Goal: Task Accomplishment & Management: Use online tool/utility

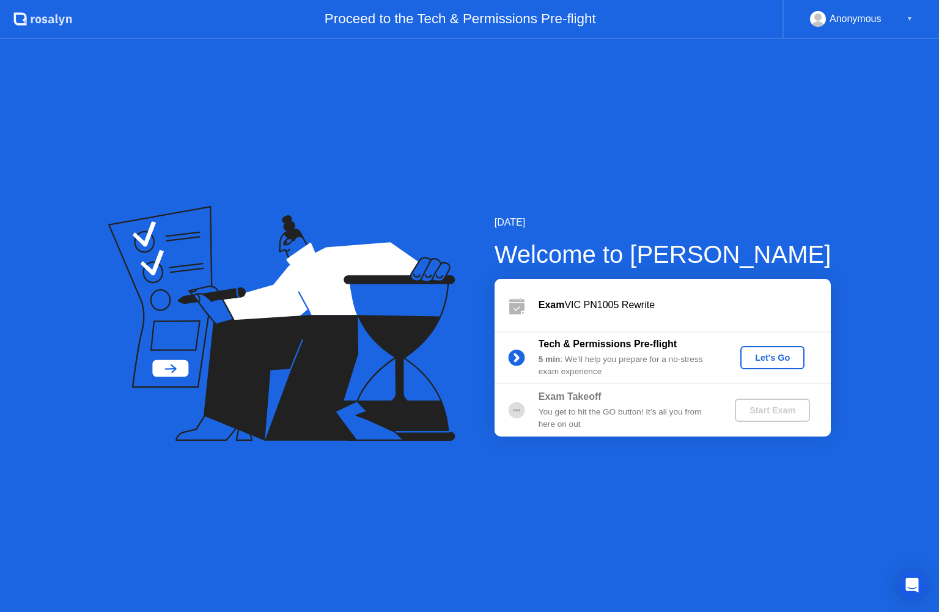
click at [778, 356] on div "Let's Go" at bounding box center [772, 358] width 54 height 10
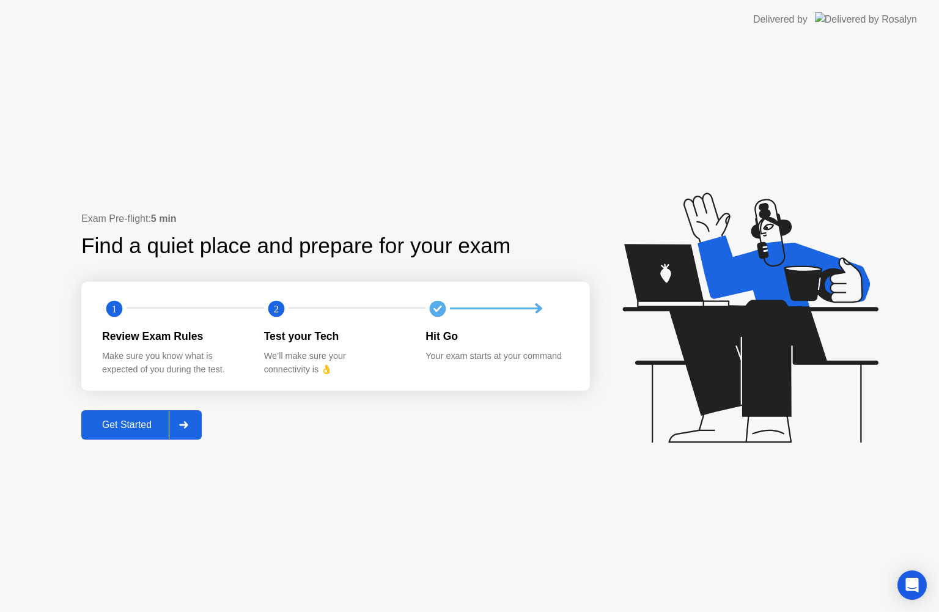
click at [185, 420] on div at bounding box center [183, 425] width 29 height 28
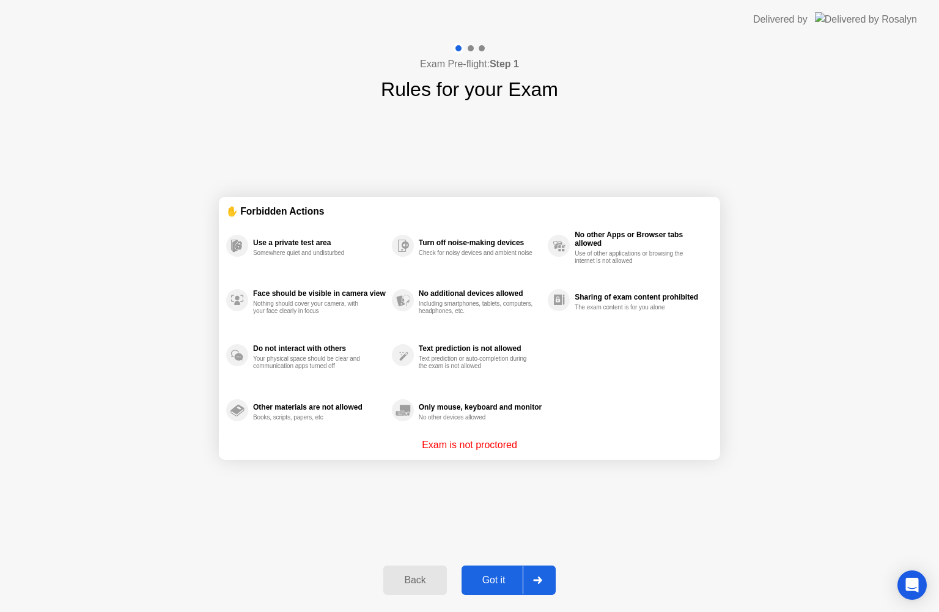
click at [529, 567] on div at bounding box center [537, 580] width 29 height 28
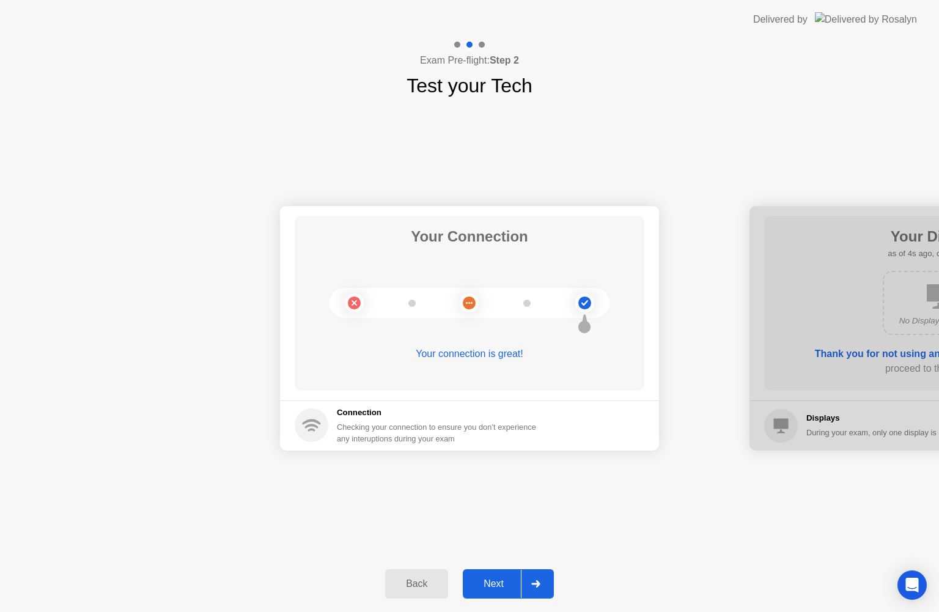
click at [534, 594] on div at bounding box center [535, 584] width 29 height 28
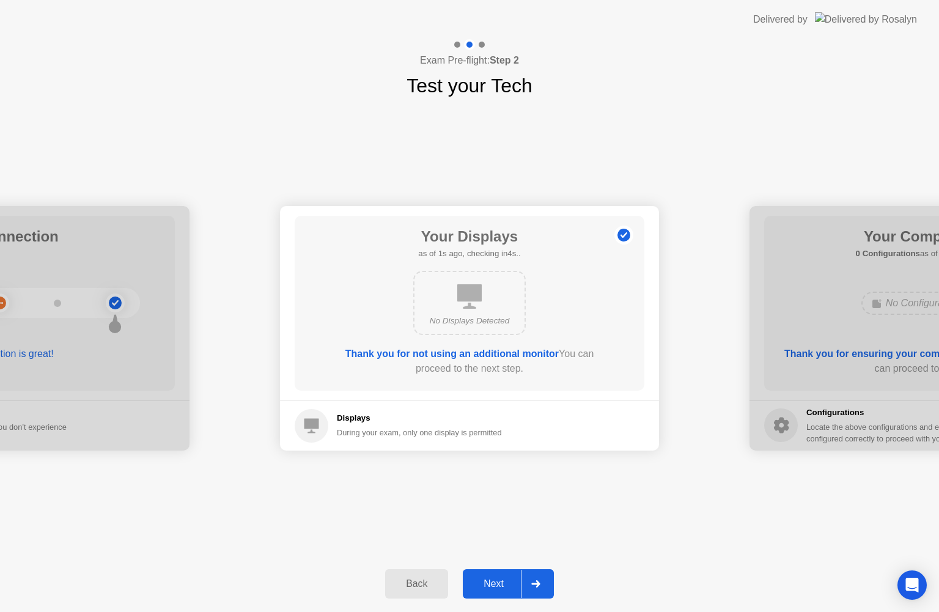
click at [540, 582] on icon at bounding box center [535, 583] width 9 height 7
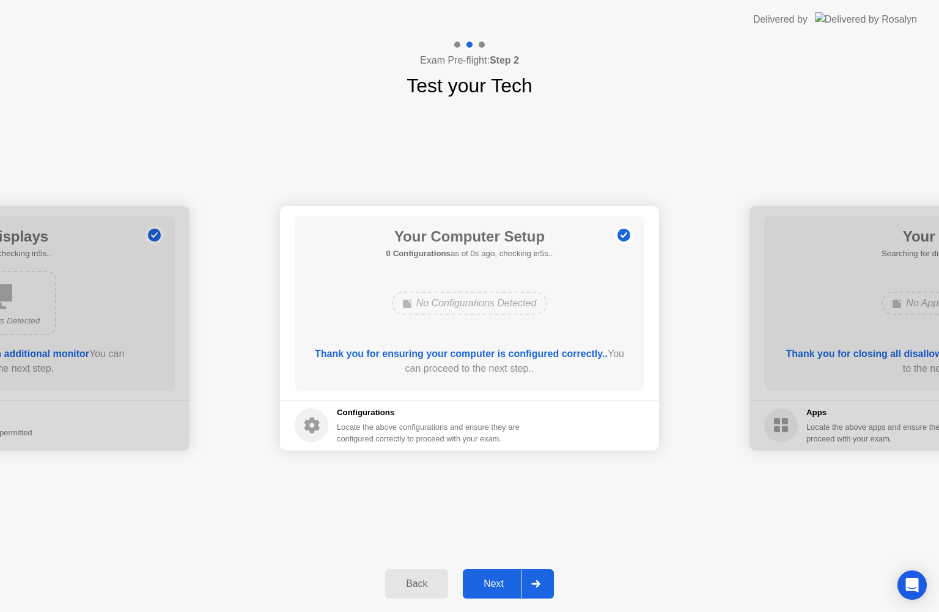
click at [537, 584] on icon at bounding box center [535, 583] width 9 height 7
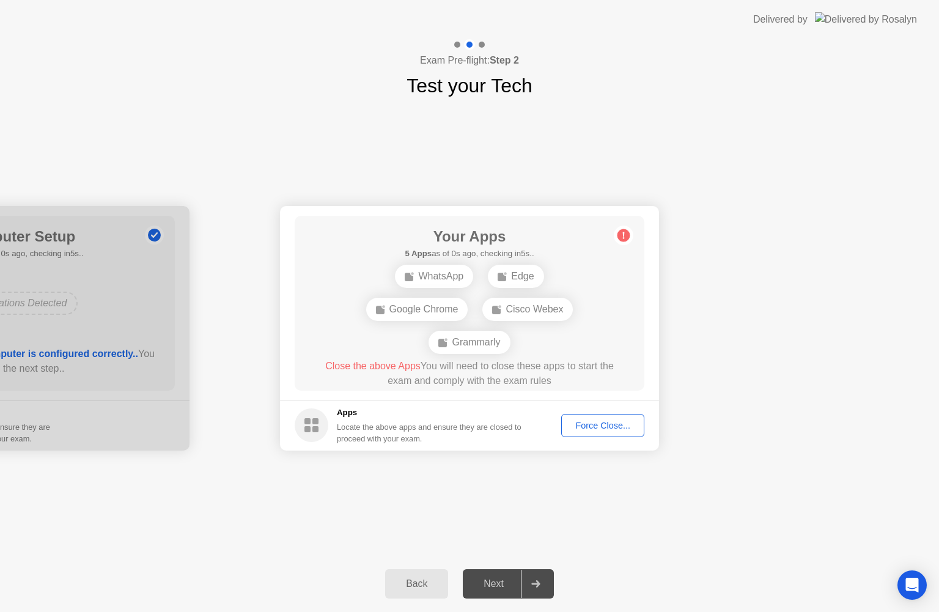
click at [537, 584] on icon at bounding box center [535, 583] width 9 height 7
click at [605, 416] on button "Force Close..." at bounding box center [602, 425] width 83 height 23
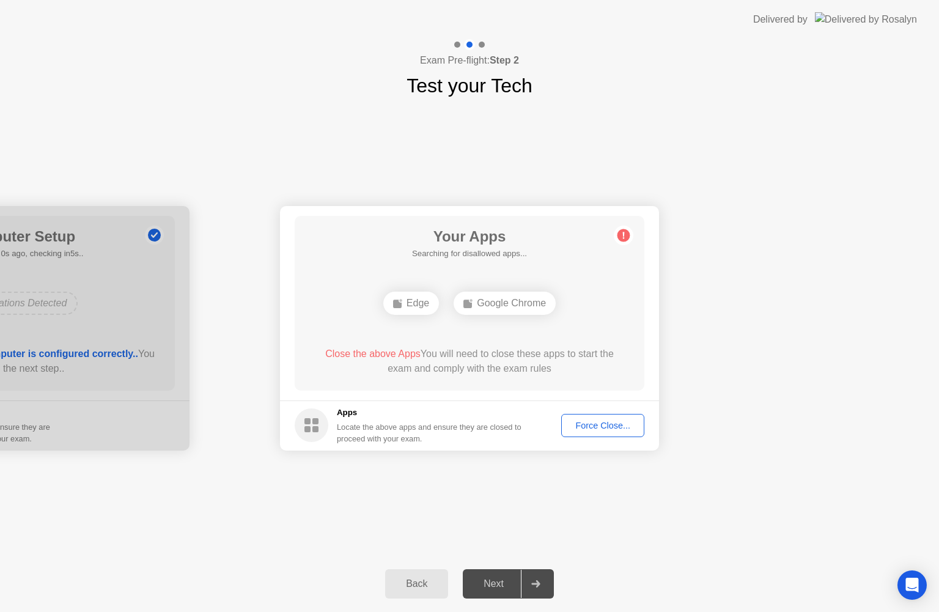
click at [630, 426] on div "Force Close..." at bounding box center [603, 426] width 75 height 10
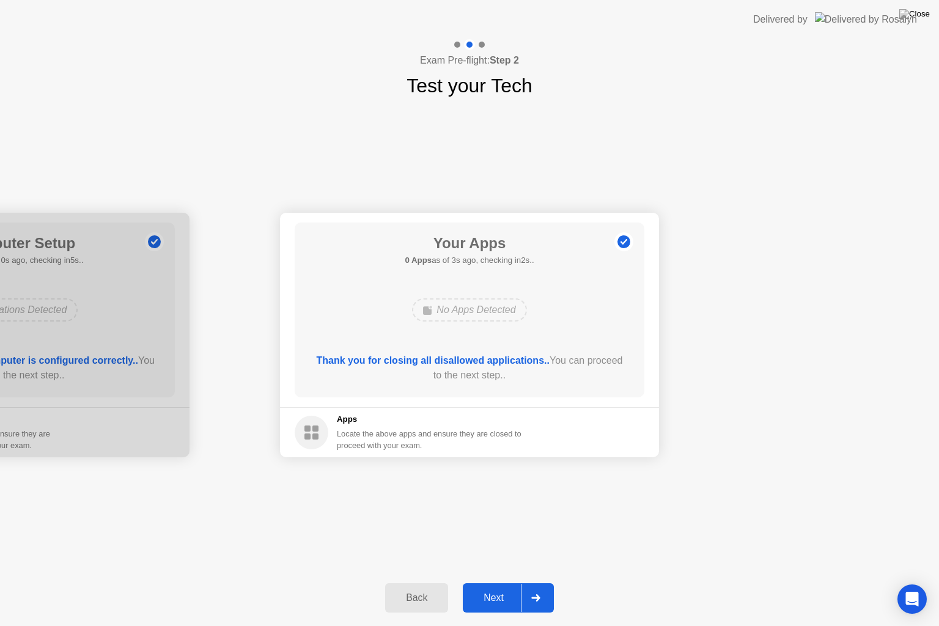
click at [543, 592] on div at bounding box center [535, 598] width 29 height 28
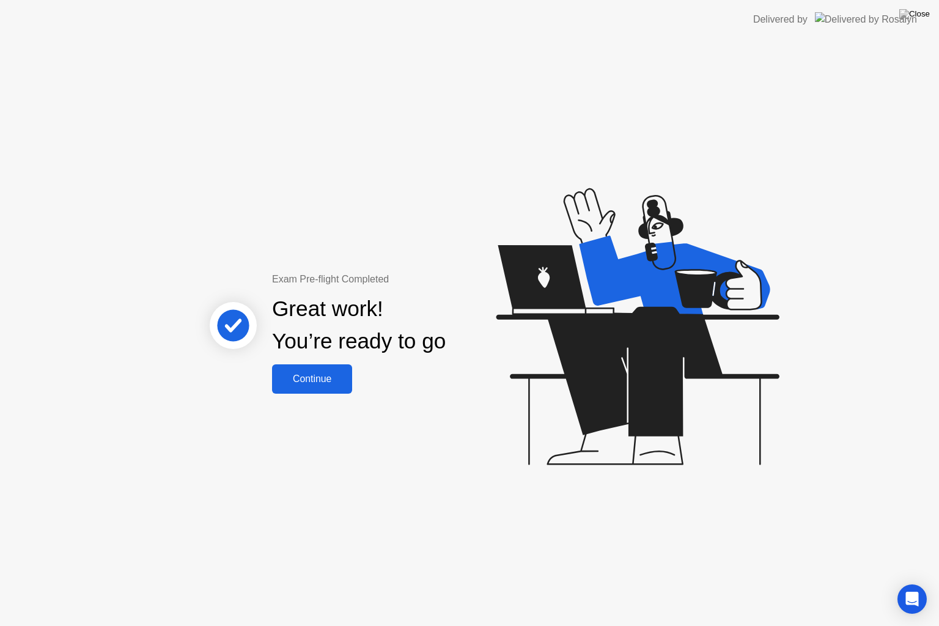
click at [300, 390] on button "Continue" at bounding box center [312, 378] width 80 height 29
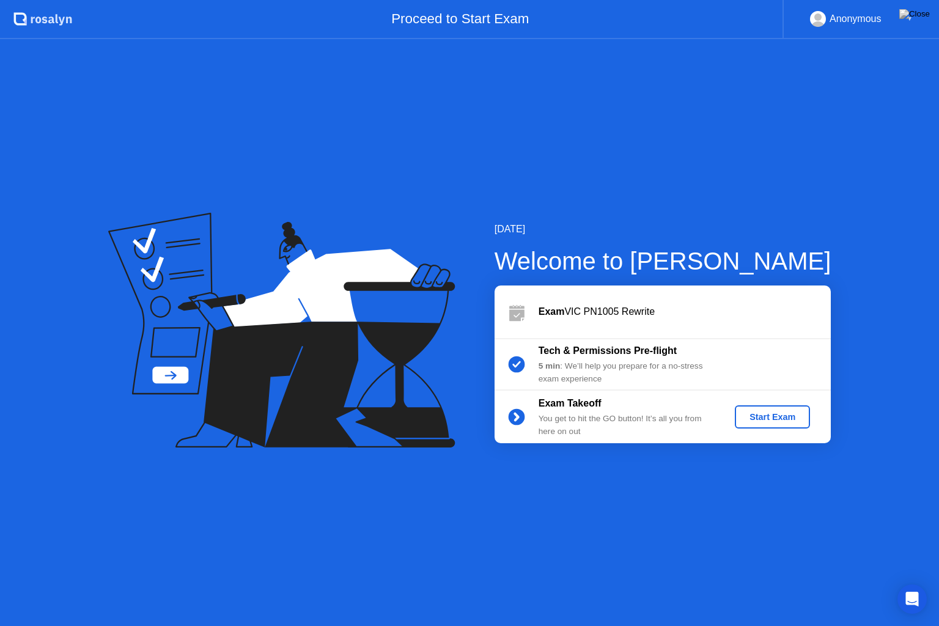
click at [752, 422] on div "Start Exam" at bounding box center [772, 417] width 65 height 10
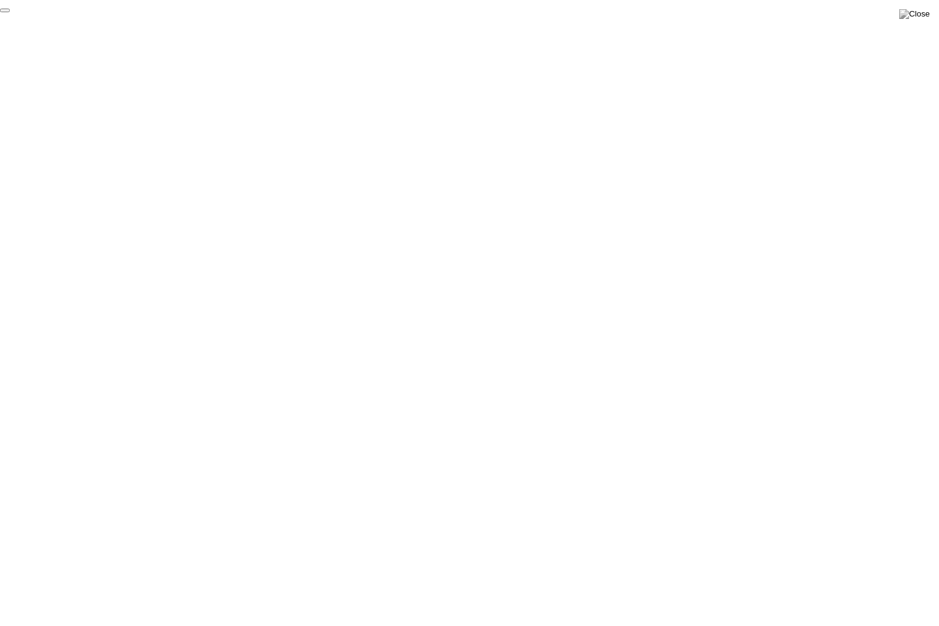
click div "End Proctoring Session"
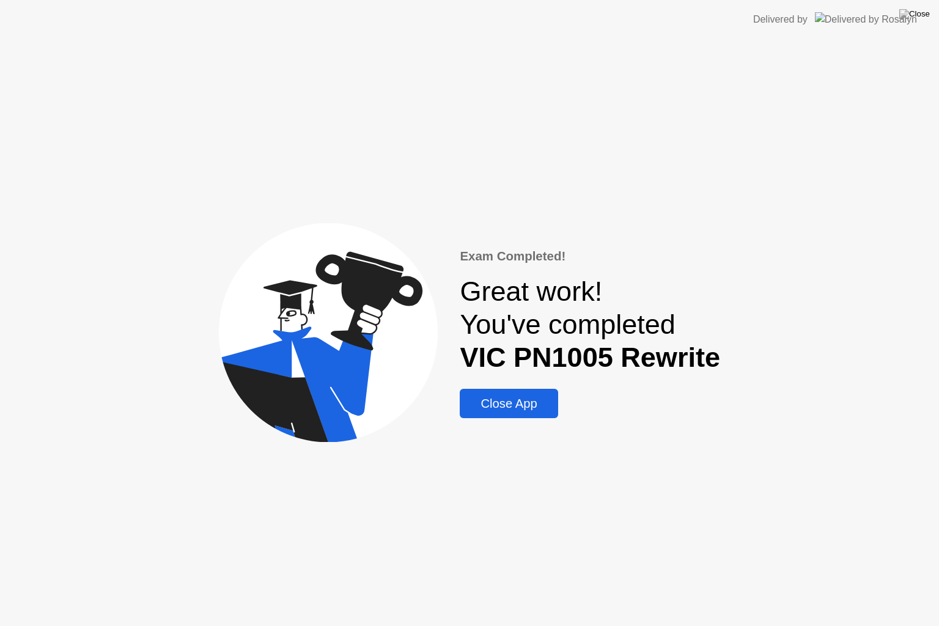
click at [508, 397] on div "Close App" at bounding box center [508, 404] width 90 height 14
